Goal: Task Accomplishment & Management: Use online tool/utility

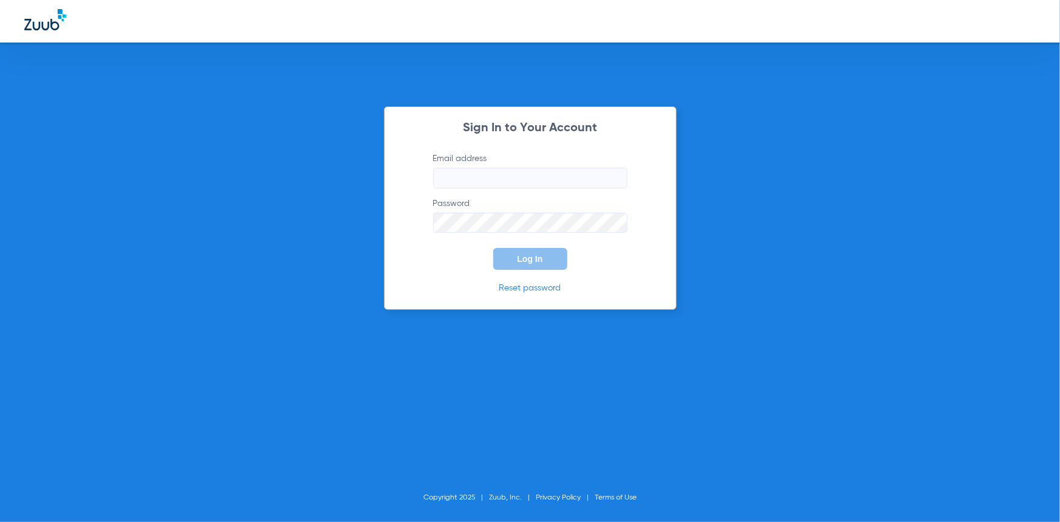
type input "[EMAIL_ADDRESS][DOMAIN_NAME]"
click at [528, 267] on button "Log In" at bounding box center [530, 259] width 74 height 22
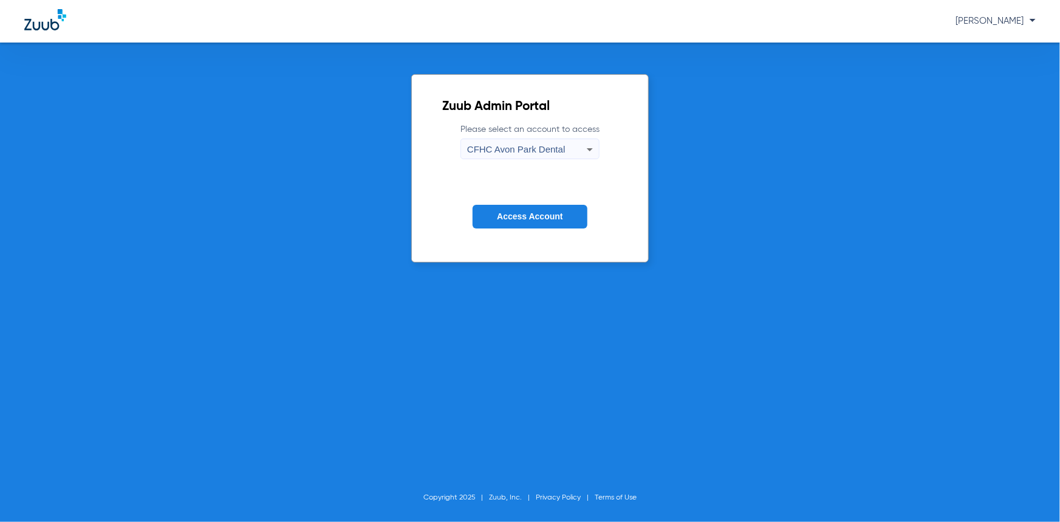
click at [504, 145] on span "CFHC Avon Park Dental" at bounding box center [516, 149] width 98 height 10
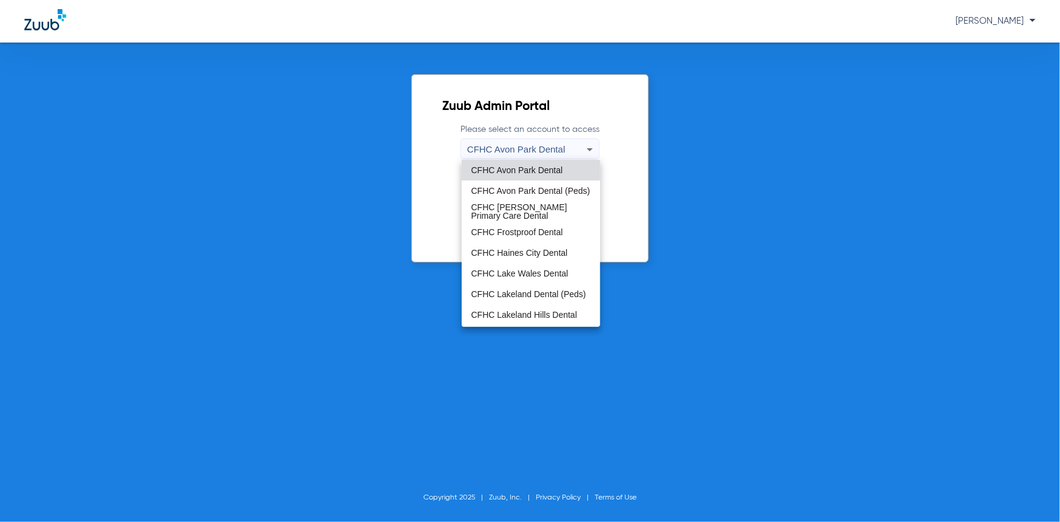
click at [514, 267] on mat-option "CFHC Lake Wales Dental" at bounding box center [531, 273] width 138 height 21
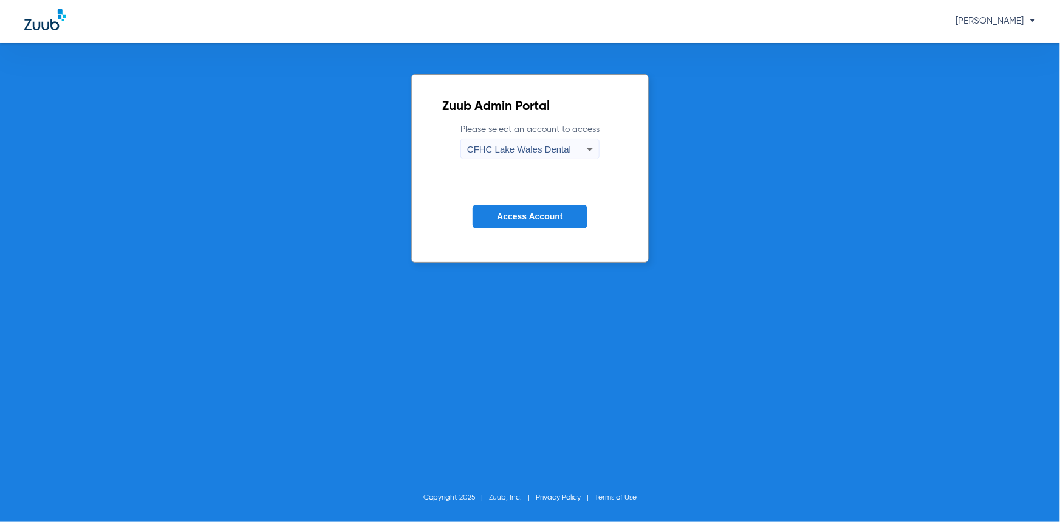
click at [522, 152] on span "CFHC Lake Wales Dental" at bounding box center [519, 149] width 104 height 10
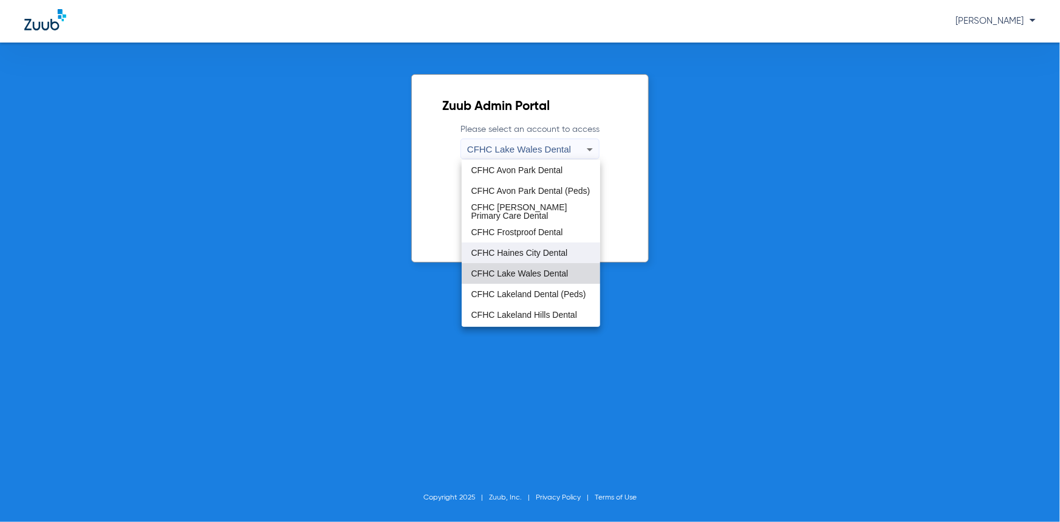
click at [522, 250] on span "CFHC Haines City Dental" at bounding box center [519, 252] width 97 height 9
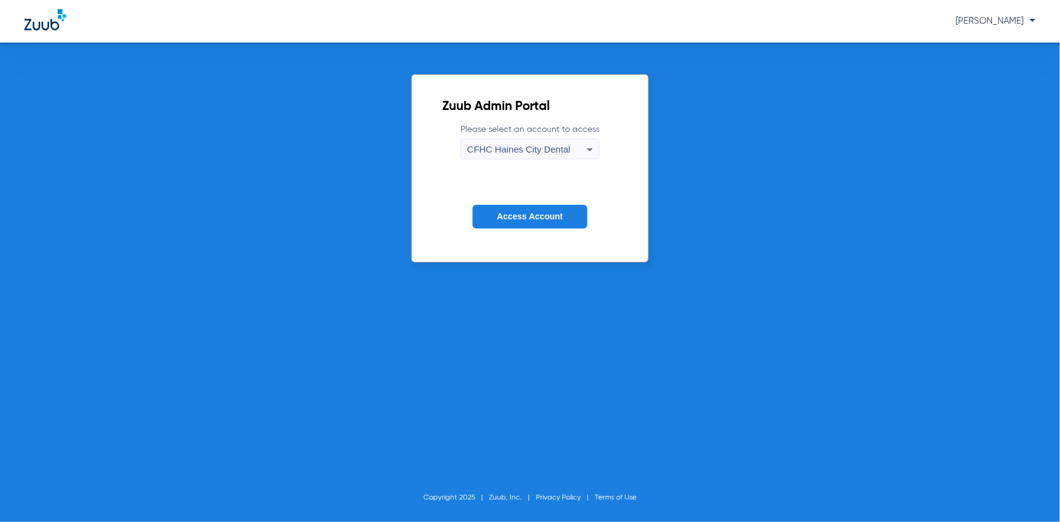
click at [519, 217] on span "Access Account" at bounding box center [530, 216] width 66 height 10
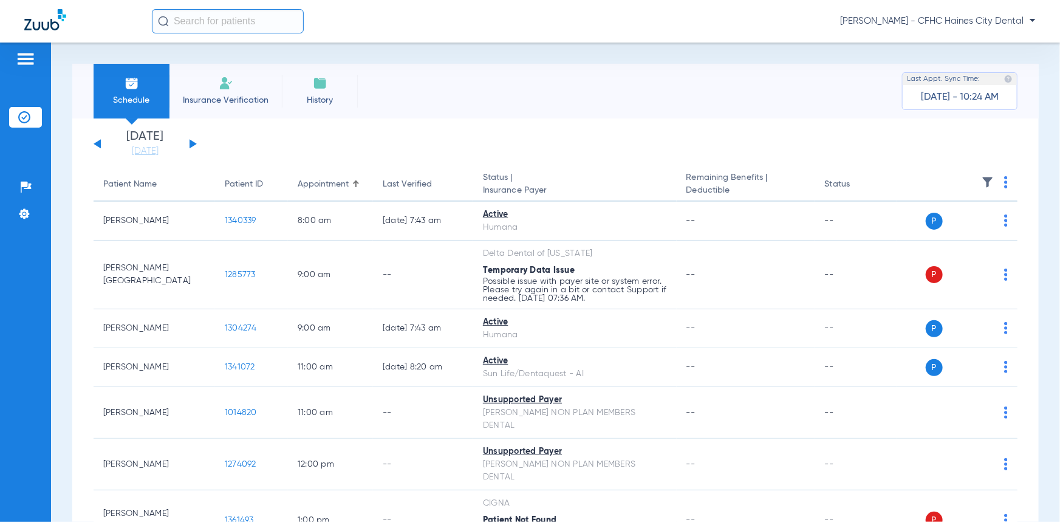
click at [193, 145] on button at bounding box center [193, 143] width 7 height 9
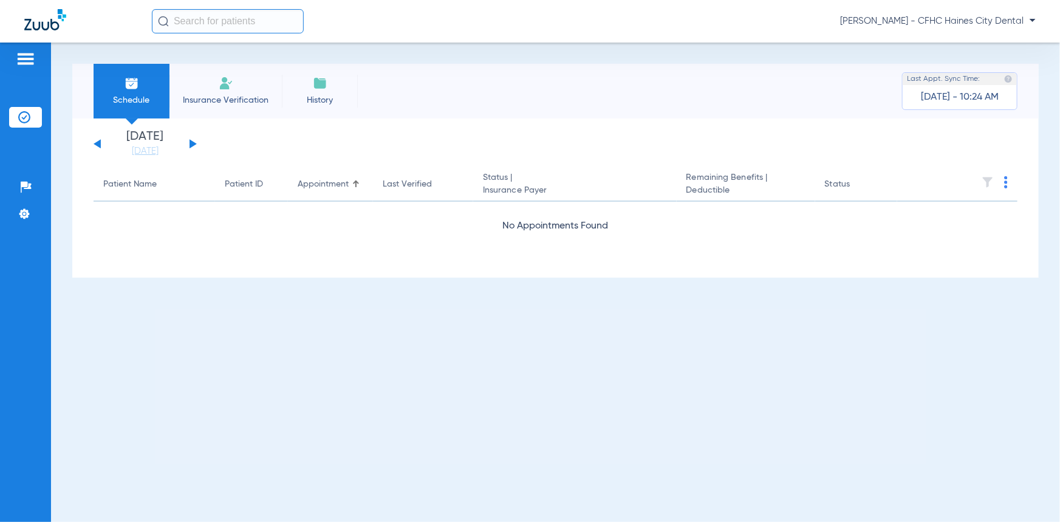
click at [193, 145] on button at bounding box center [193, 143] width 7 height 9
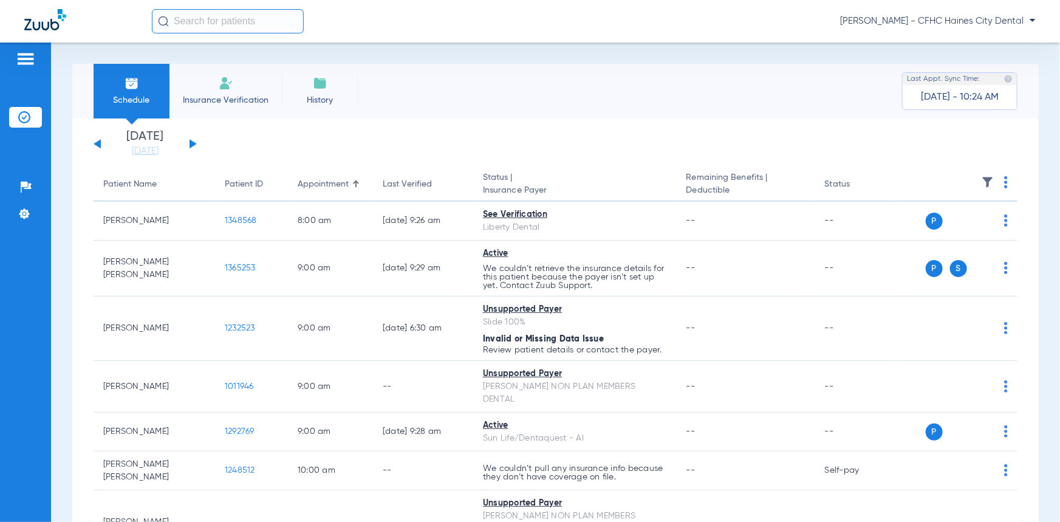
click at [191, 146] on button at bounding box center [193, 143] width 7 height 9
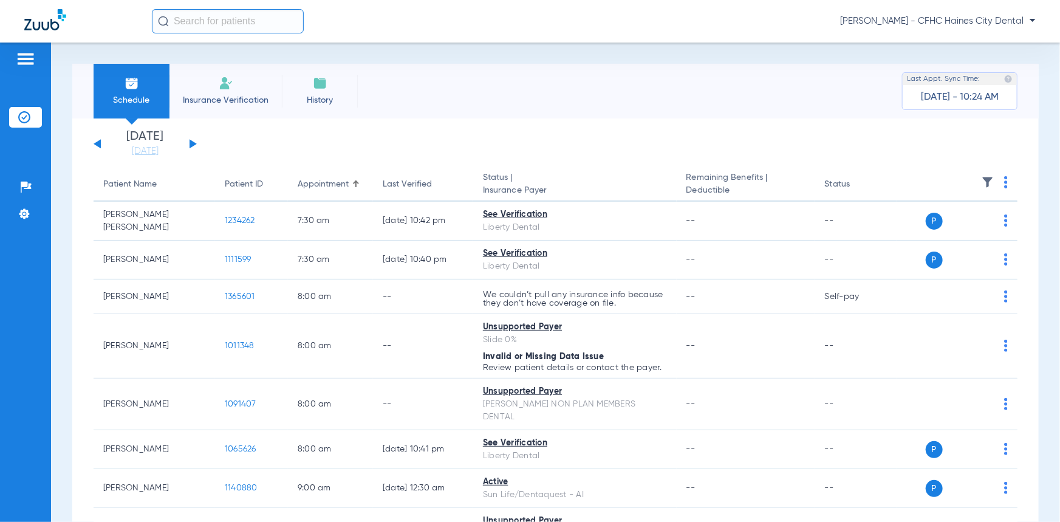
click at [1000, 185] on th at bounding box center [957, 185] width 120 height 34
click at [1004, 182] on img at bounding box center [1006, 182] width 4 height 12
click at [971, 230] on span "Verify All" at bounding box center [953, 231] width 73 height 9
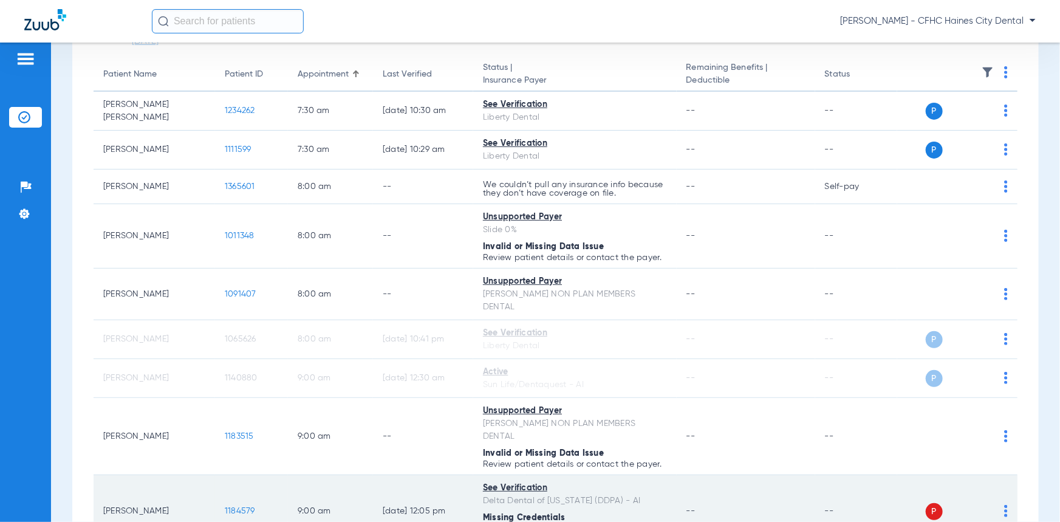
scroll to position [165, 0]
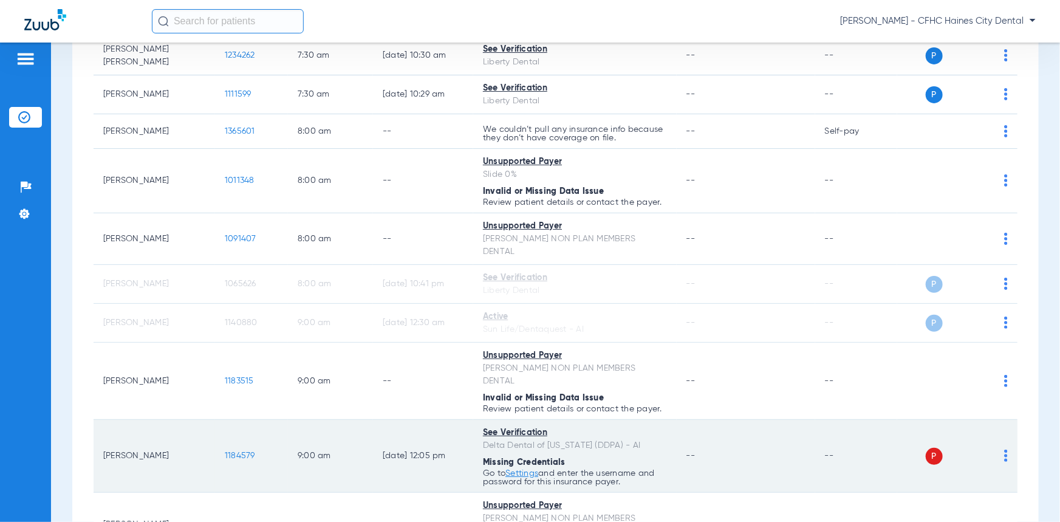
click at [236, 438] on td "1184579" at bounding box center [251, 456] width 73 height 73
click at [239, 451] on span "1184579" at bounding box center [240, 455] width 30 height 9
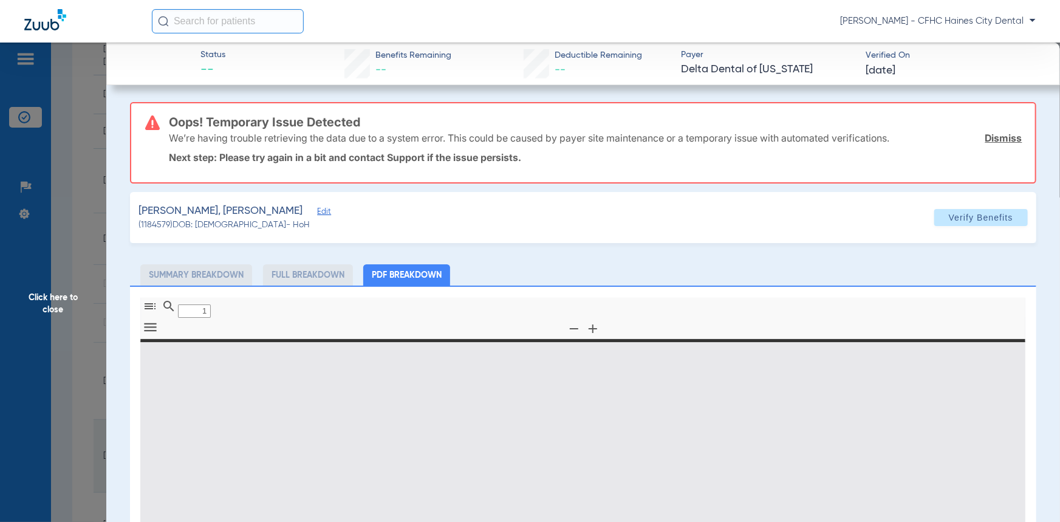
type input "0"
select select "page-width"
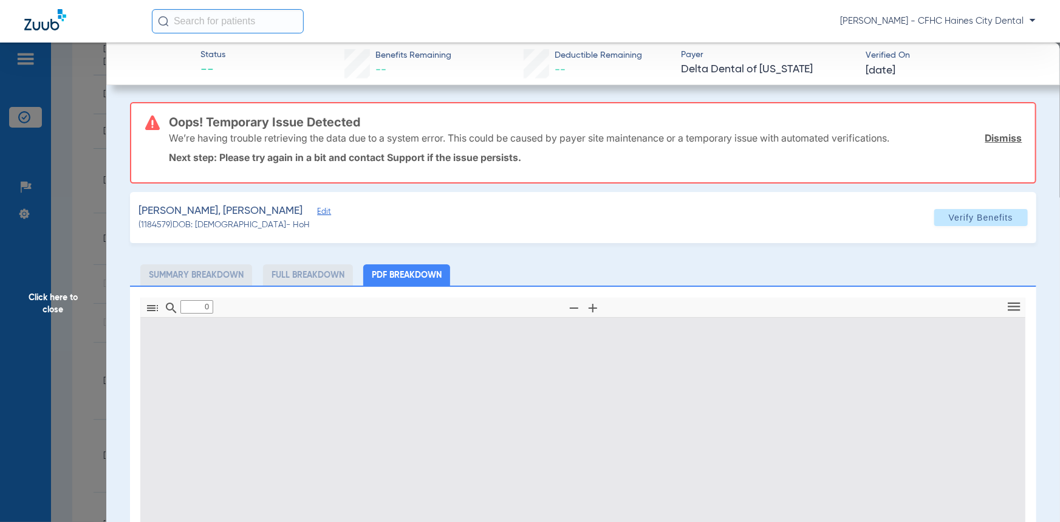
type input "1"
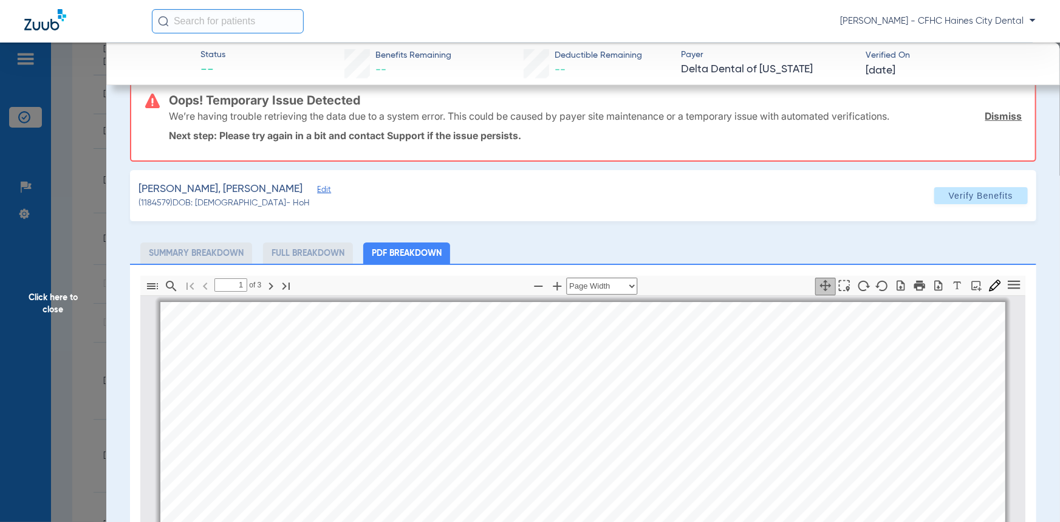
scroll to position [0, 0]
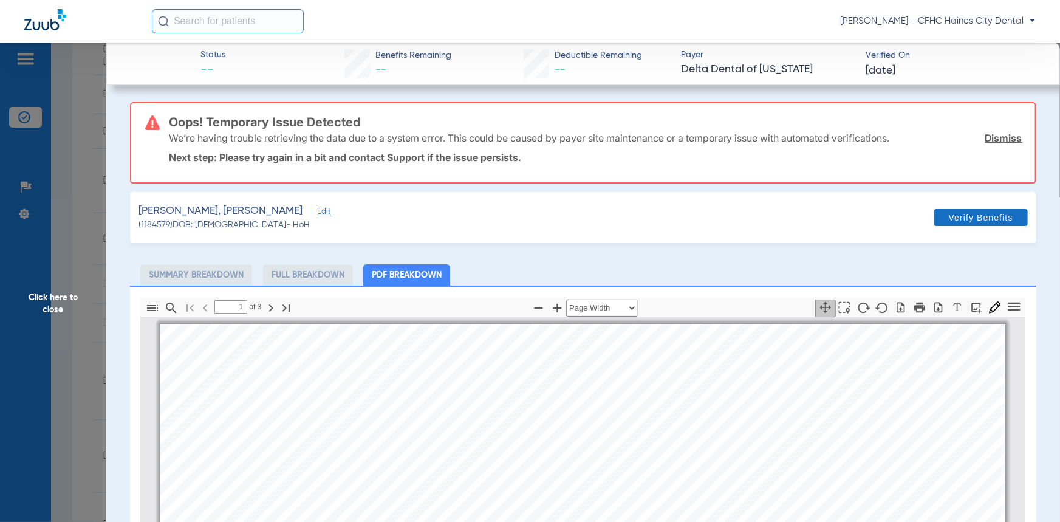
click at [994, 134] on link "Dismiss" at bounding box center [1003, 138] width 37 height 12
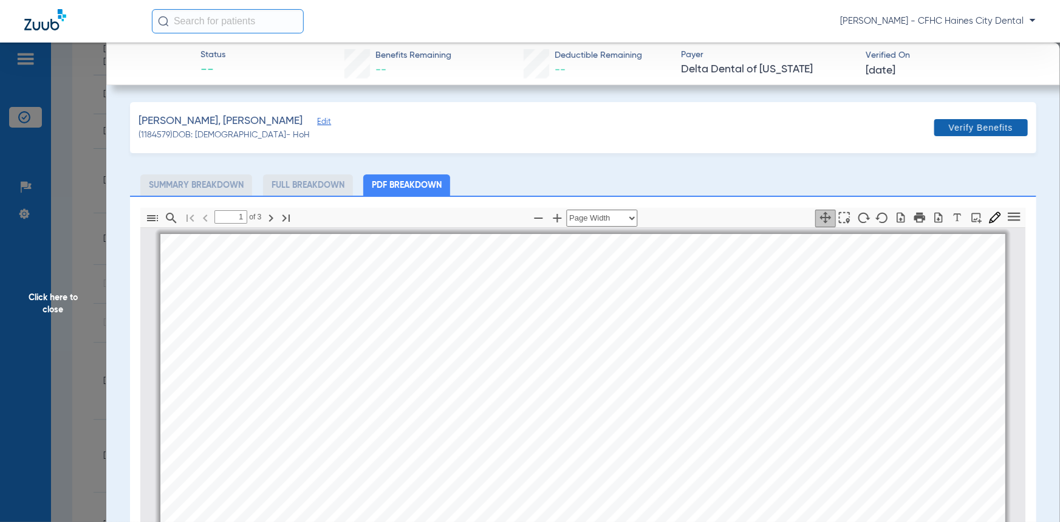
click at [994, 127] on span "Verify Benefits" at bounding box center [981, 128] width 64 height 10
click at [61, 304] on span "Click here to close" at bounding box center [53, 304] width 106 height 522
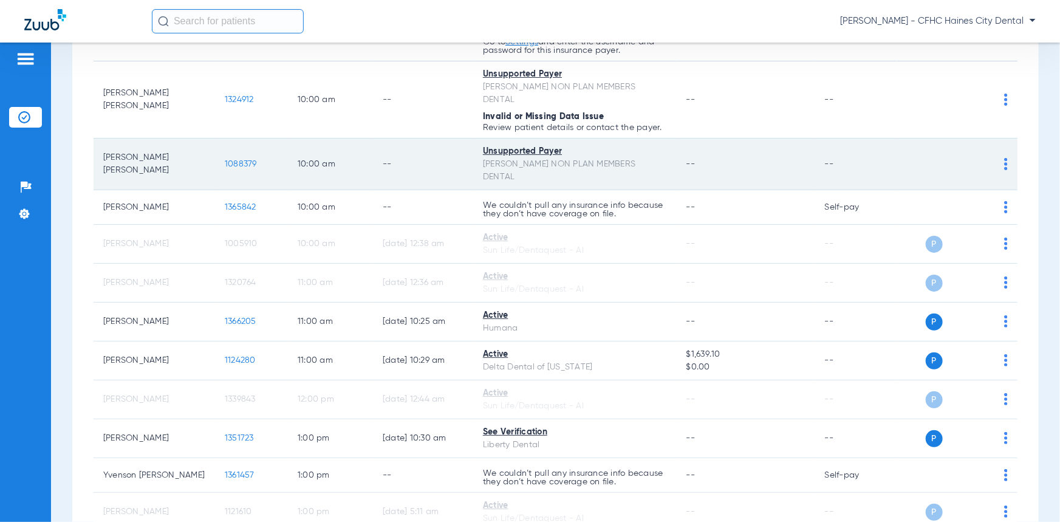
scroll to position [607, 0]
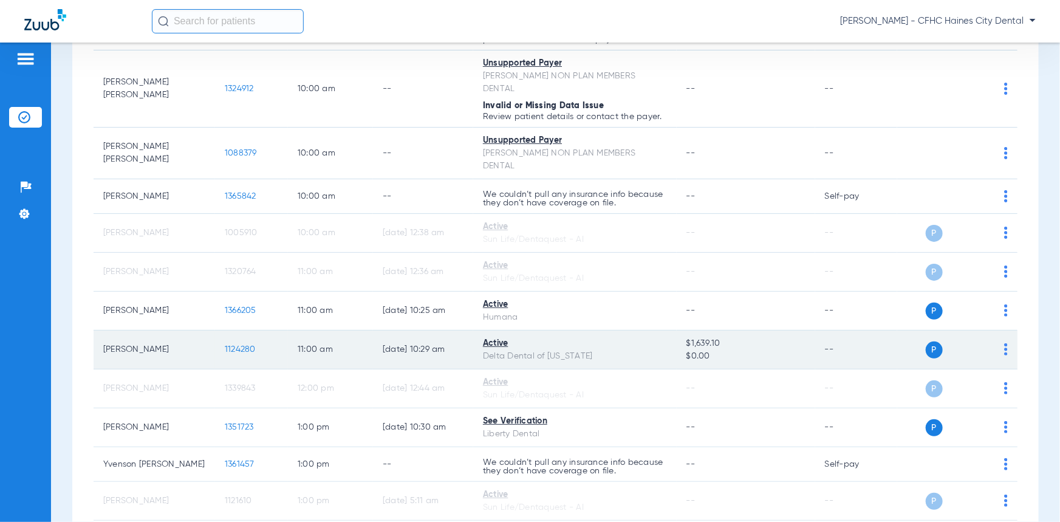
click at [234, 345] on span "1124280" at bounding box center [240, 349] width 31 height 9
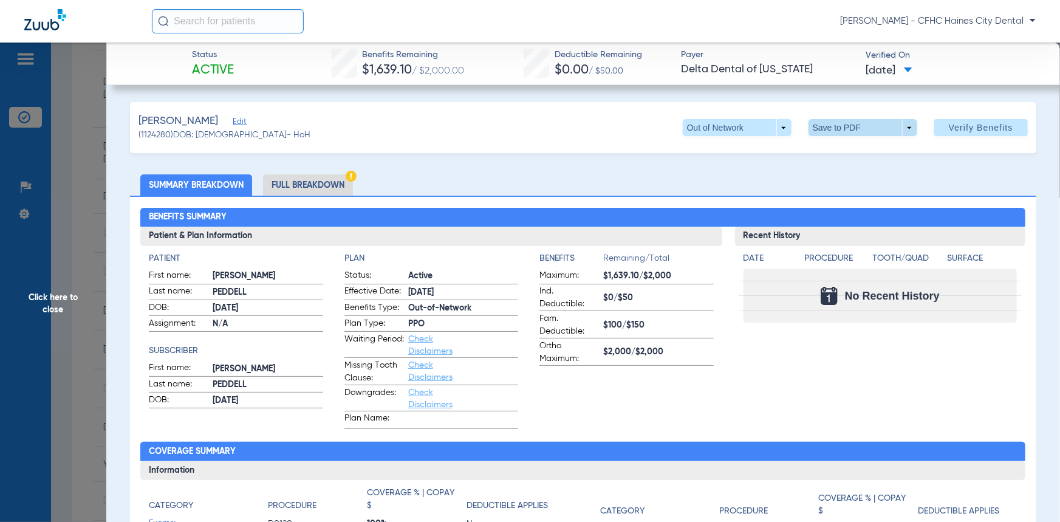
click at [866, 132] on span at bounding box center [862, 127] width 29 height 29
click at [862, 149] on span "Save to PDF" at bounding box center [859, 152] width 48 height 9
click at [77, 287] on span "Click here to close" at bounding box center [53, 304] width 106 height 522
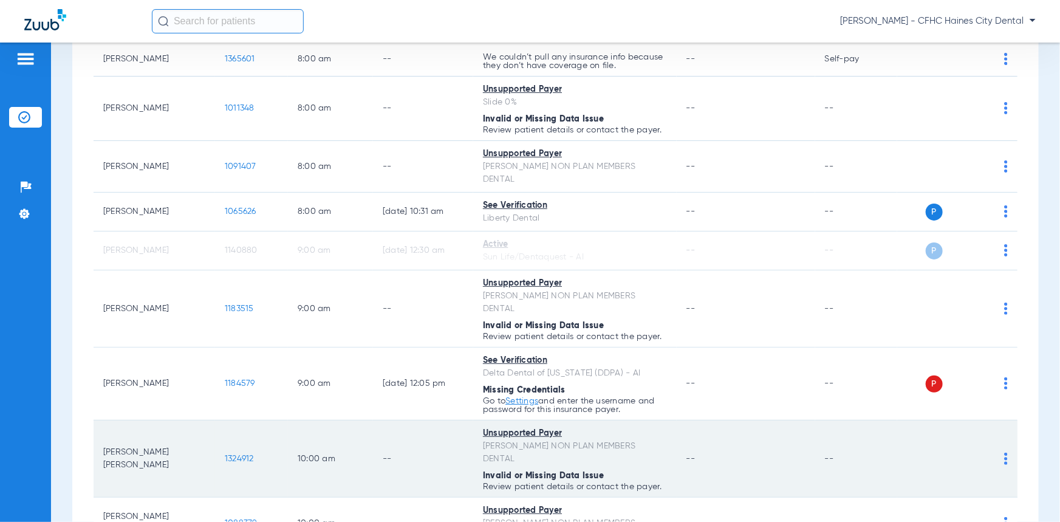
scroll to position [165, 0]
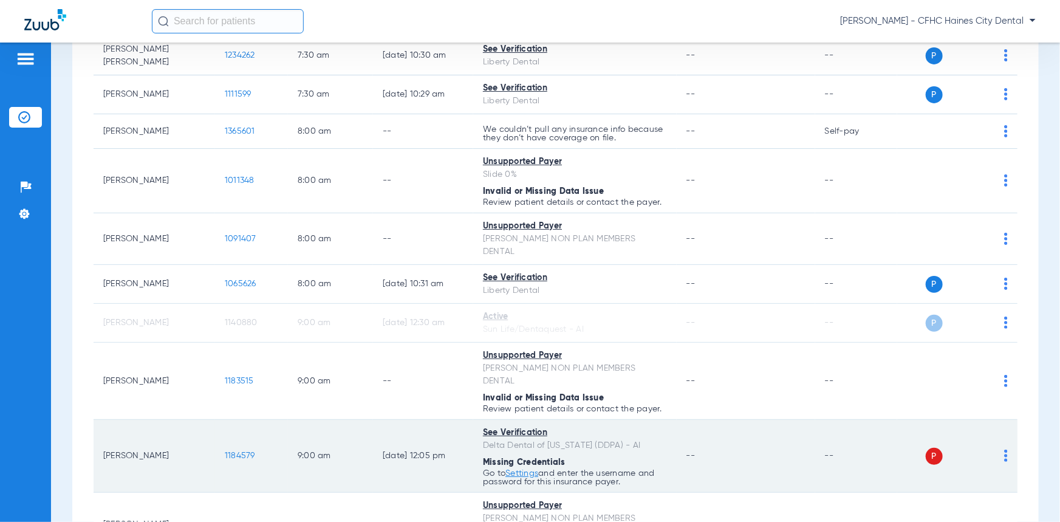
drag, startPoint x: 264, startPoint y: 431, endPoint x: 250, endPoint y: 432, distance: 14.6
click at [259, 432] on td "1184579" at bounding box center [251, 456] width 73 height 73
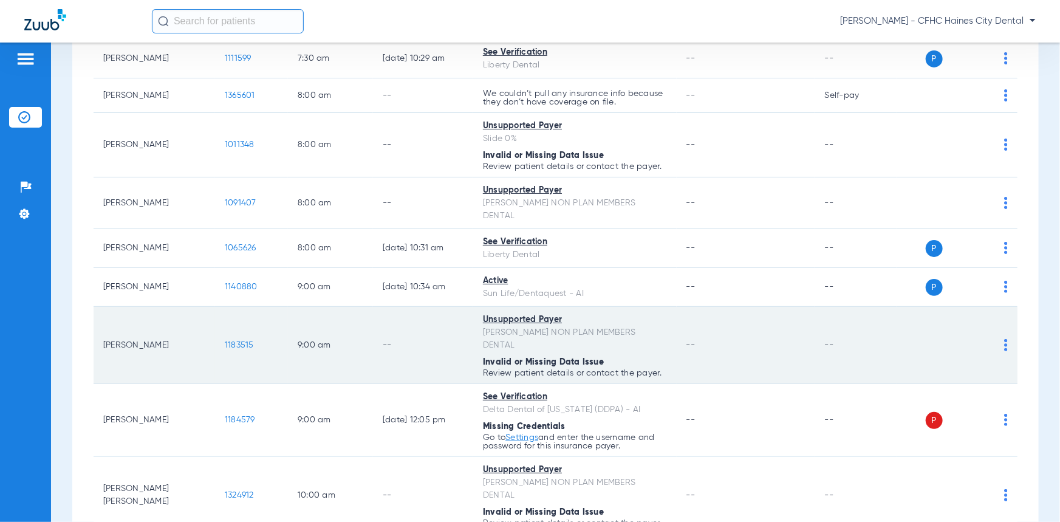
scroll to position [221, 0]
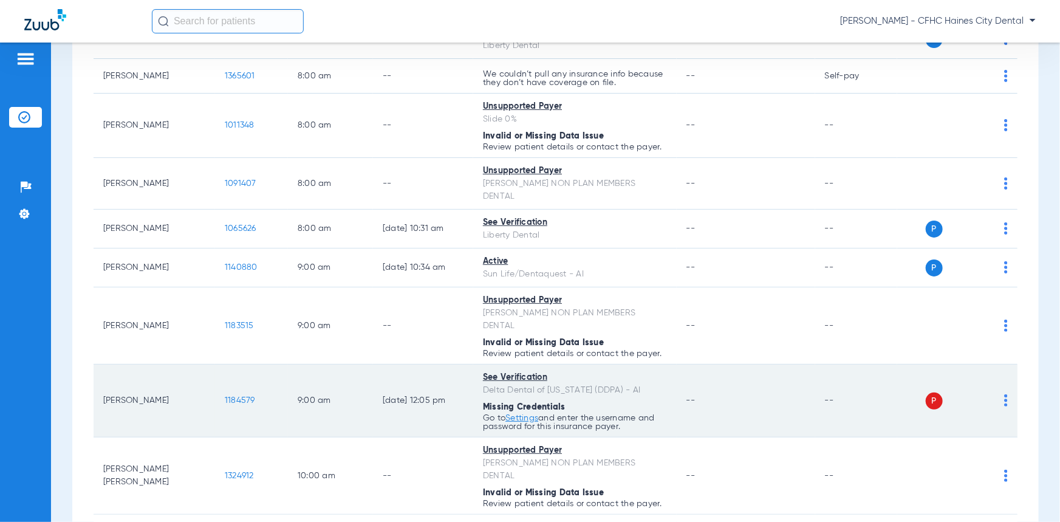
click at [249, 396] on span "1184579" at bounding box center [240, 400] width 30 height 9
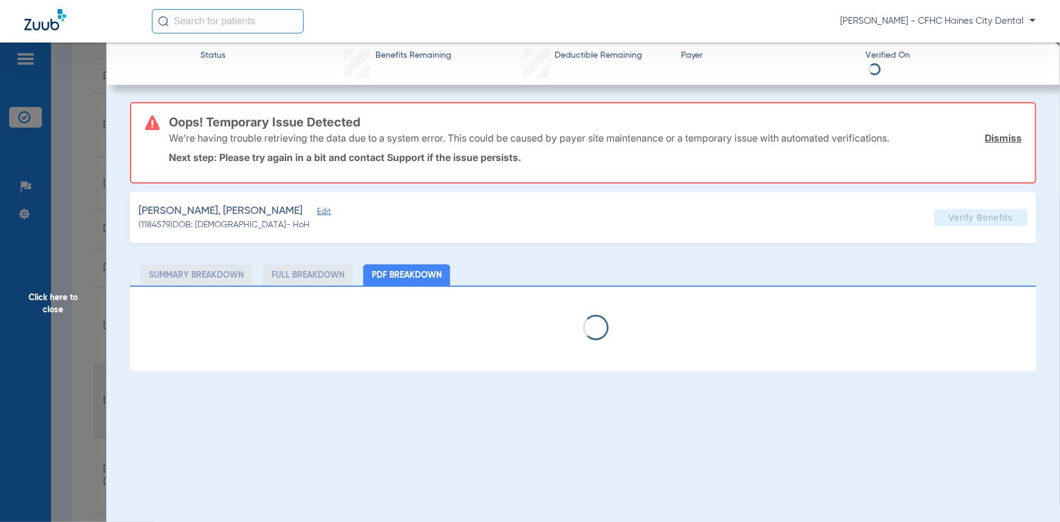
select select "page-width"
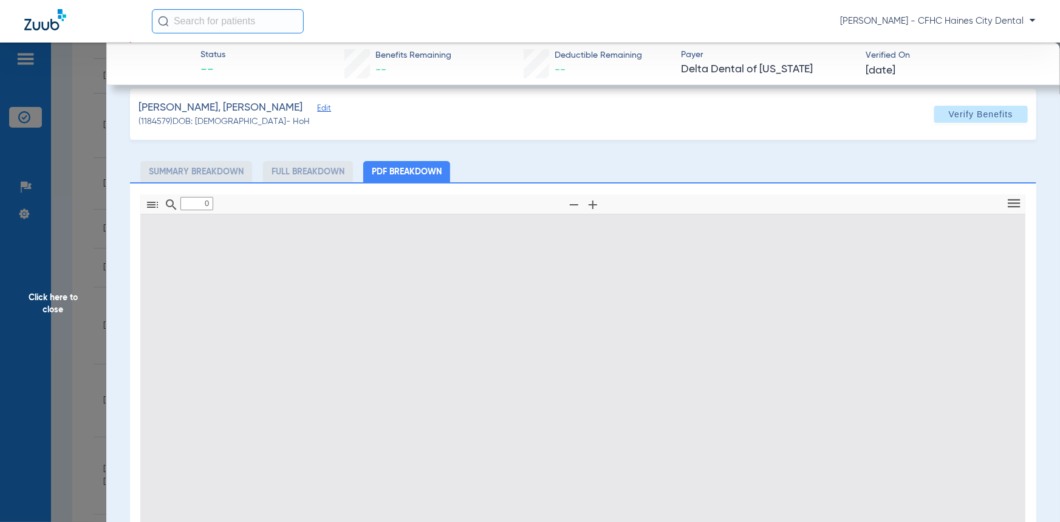
scroll to position [110, 0]
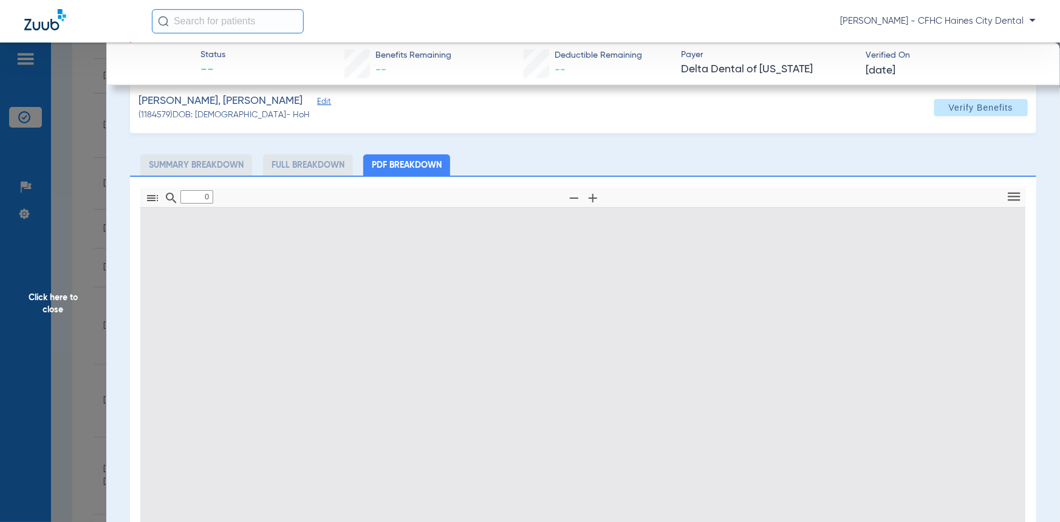
type input "1"
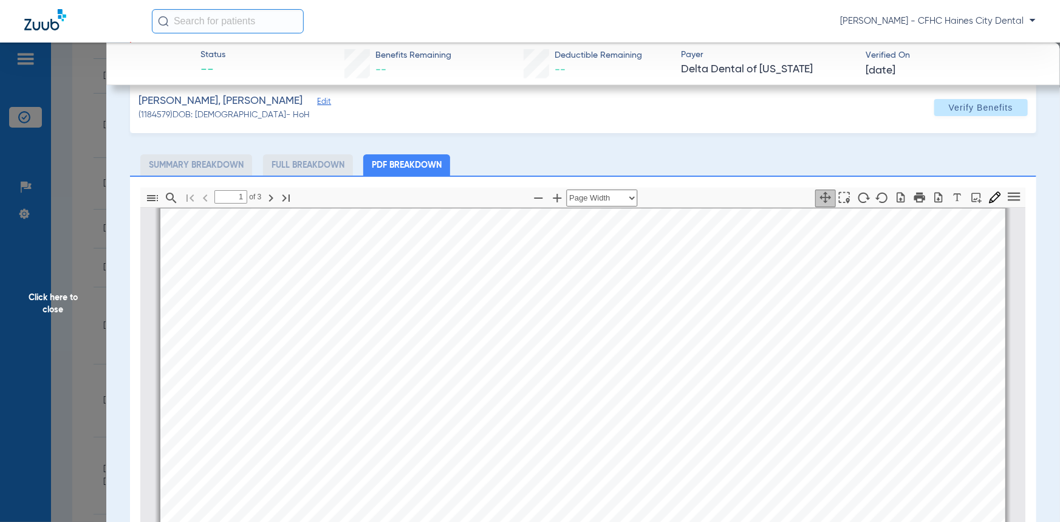
scroll to position [0, 0]
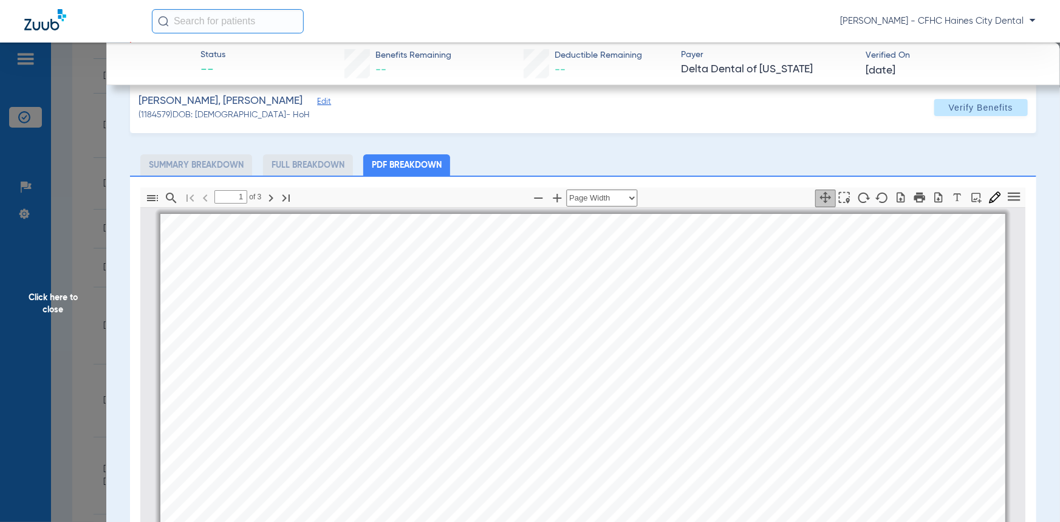
click at [70, 299] on span "Click here to close" at bounding box center [53, 304] width 106 height 522
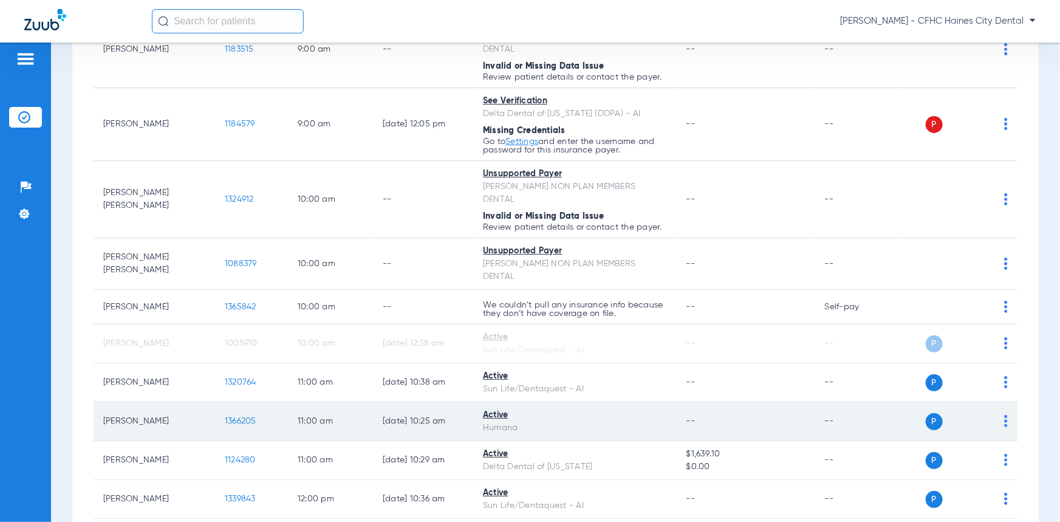
scroll to position [552, 0]
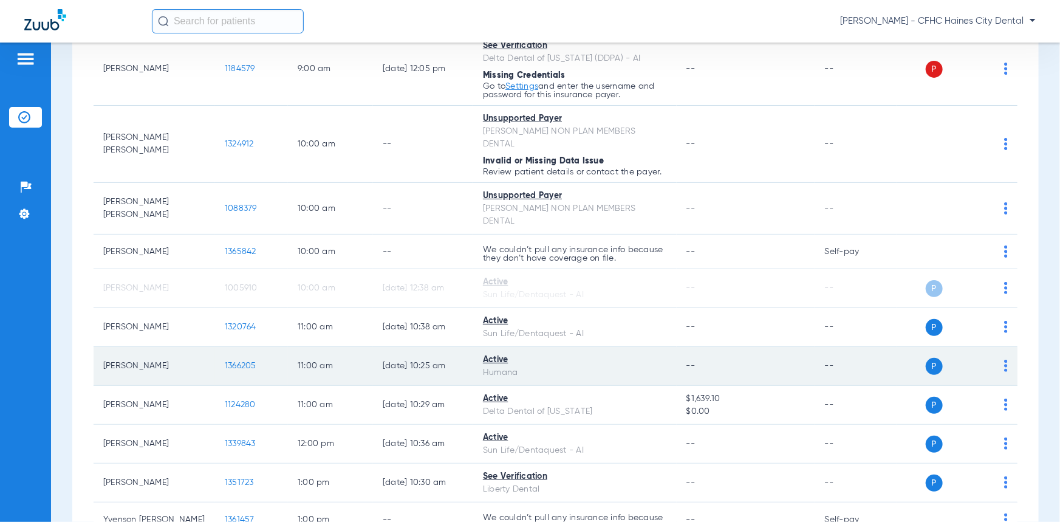
click at [256, 361] on span "1366205" at bounding box center [241, 365] width 32 height 9
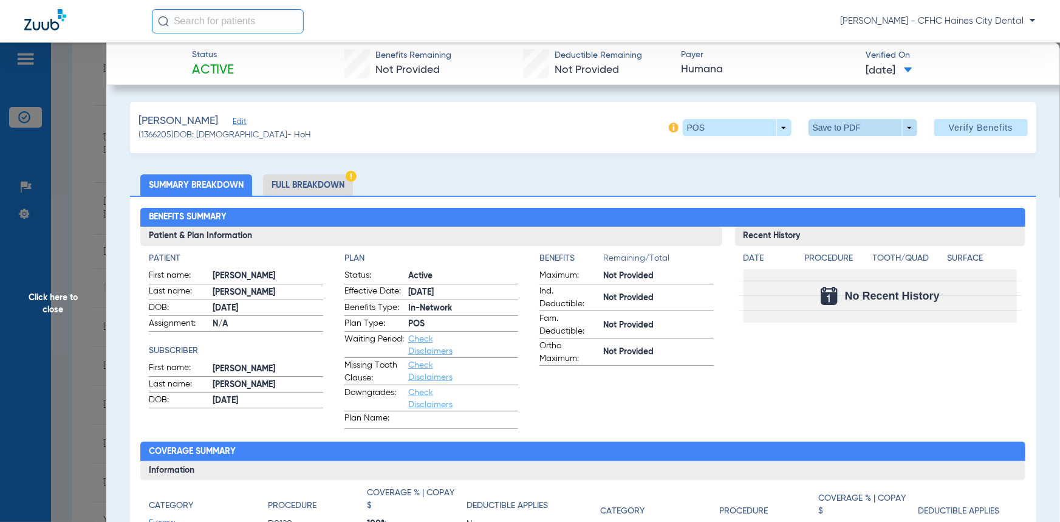
click at [858, 124] on span at bounding box center [862, 127] width 29 height 29
click at [856, 142] on button "insert_drive_file Save to PDF" at bounding box center [847, 152] width 92 height 24
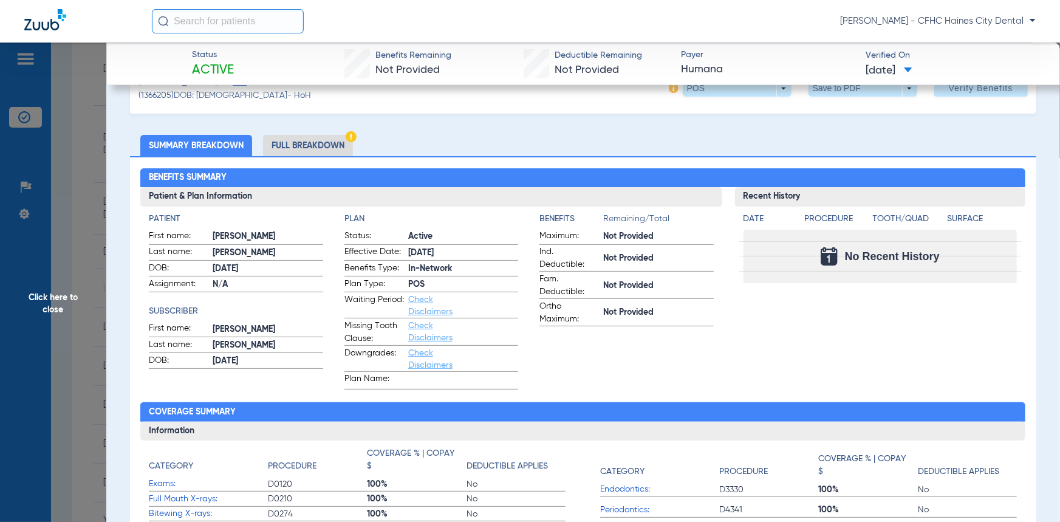
scroll to position [55, 0]
